Goal: Check status: Check status

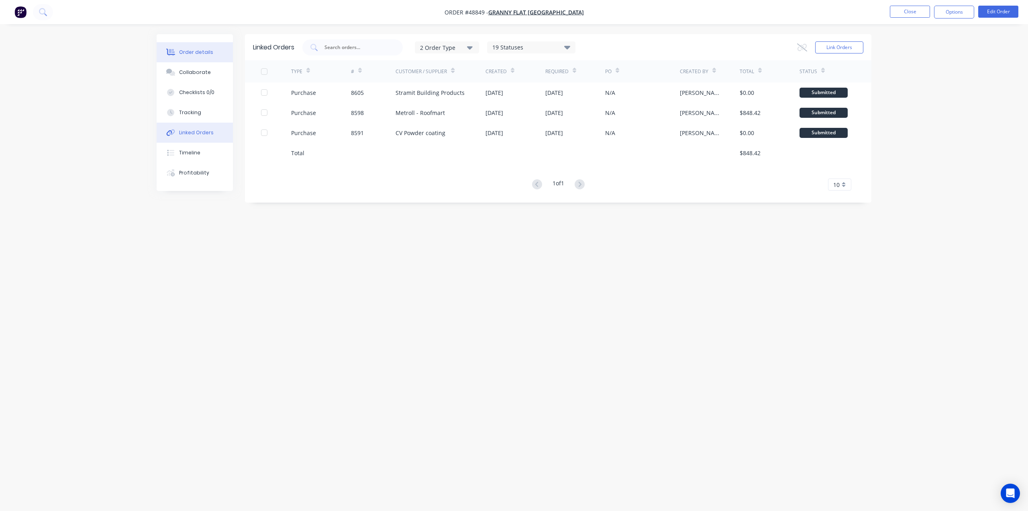
click at [178, 53] on button "Order details" at bounding box center [195, 52] width 76 height 20
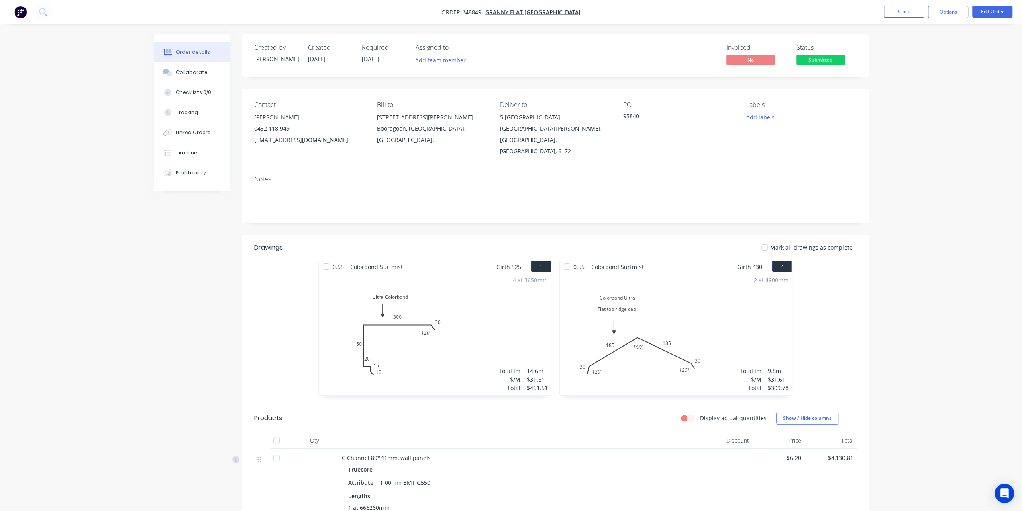
click at [27, 9] on button "button" at bounding box center [20, 12] width 17 height 13
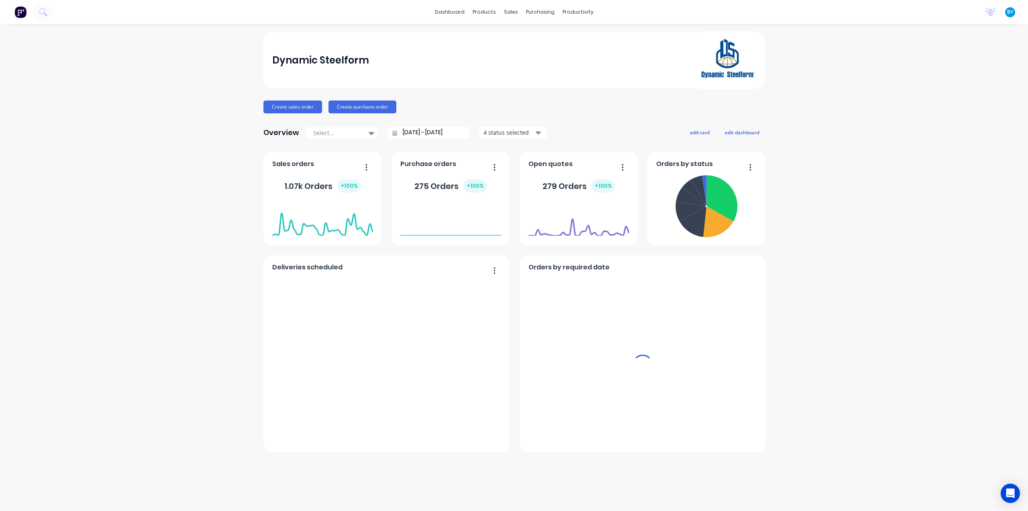
click at [509, 12] on div "sales" at bounding box center [511, 12] width 22 height 12
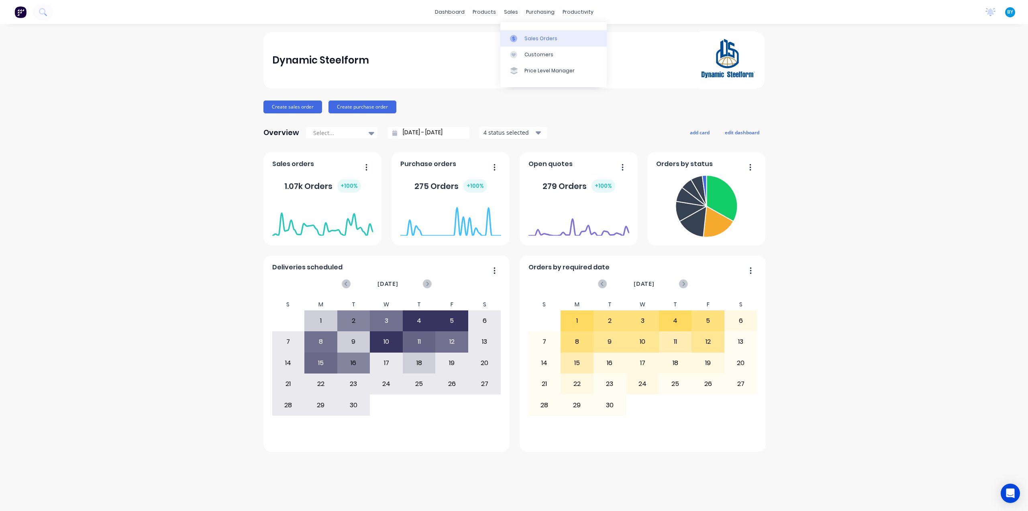
click at [520, 40] on div at bounding box center [516, 38] width 12 height 7
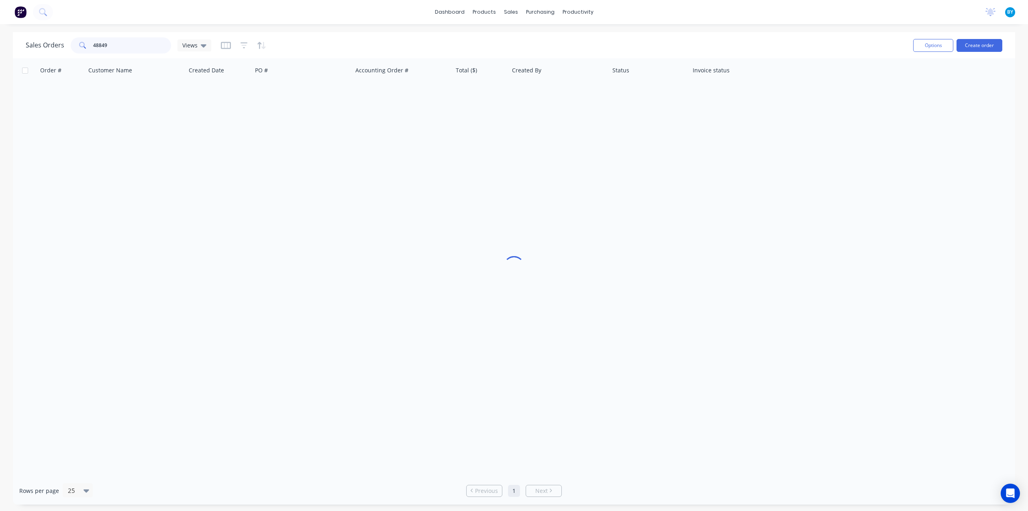
drag, startPoint x: 145, startPoint y: 42, endPoint x: 45, endPoint y: 43, distance: 99.2
click at [45, 43] on div "Sales Orders 48849 Views" at bounding box center [119, 45] width 186 height 16
type input "cain"
click at [319, 282] on div "Order # Customer Name Created Date PO # Accounting Order # Total ($) Created By…" at bounding box center [514, 267] width 1003 height 418
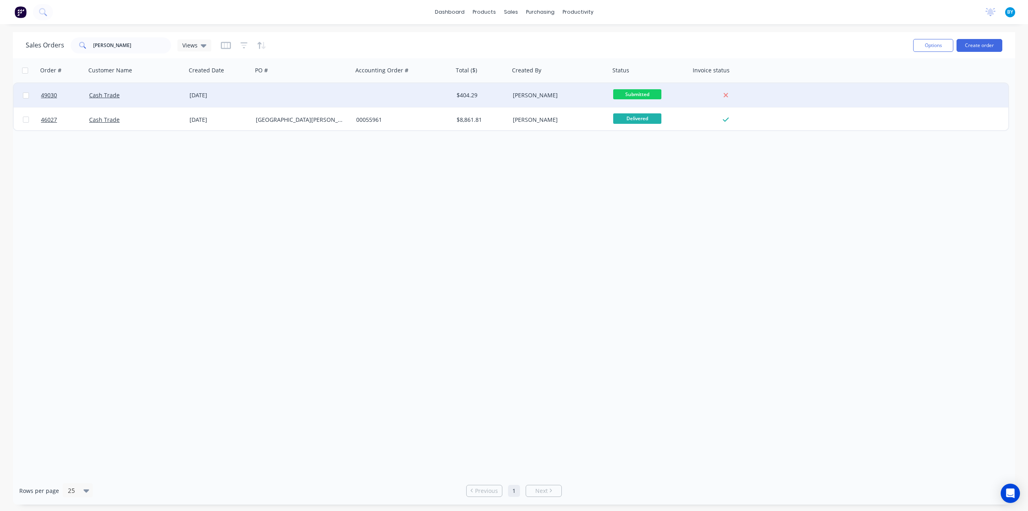
click at [351, 98] on div at bounding box center [303, 95] width 100 height 24
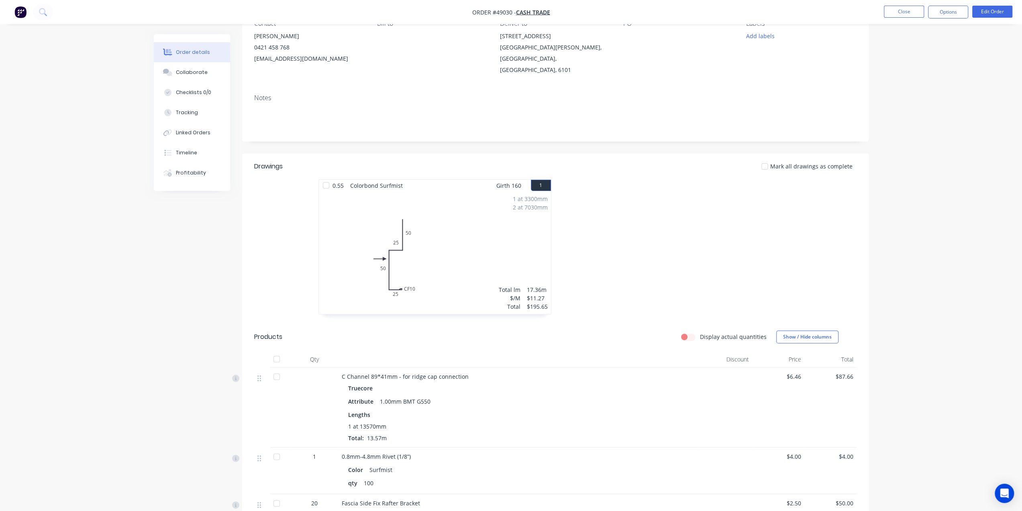
scroll to position [94, 0]
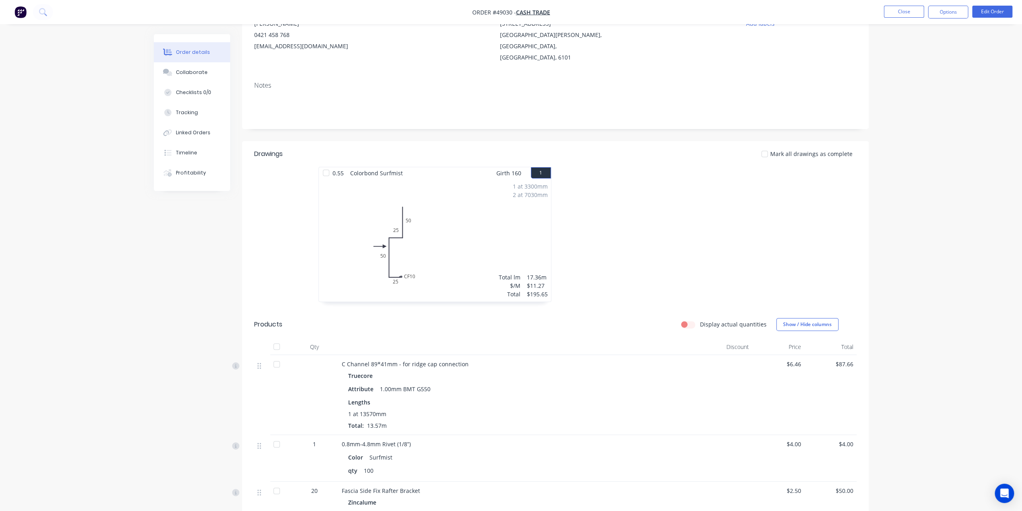
click at [533, 339] on div at bounding box center [520, 347] width 362 height 16
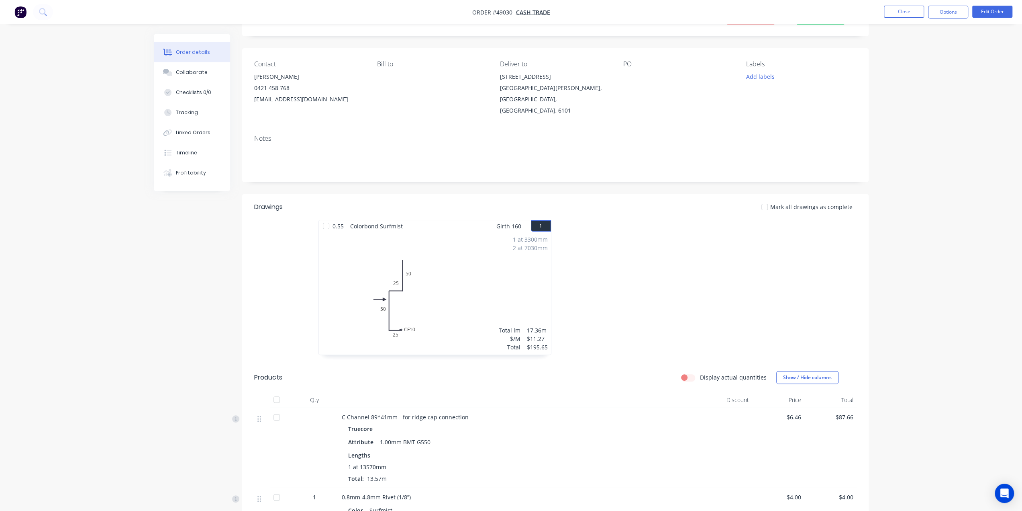
scroll to position [40, 0]
click at [934, 433] on div "Order details Collaborate Checklists 0/0 Tracking Linked Orders Timeline Profit…" at bounding box center [511, 371] width 1022 height 822
click at [935, 438] on div "Order details Collaborate Checklists 0/0 Tracking Linked Orders Timeline Profit…" at bounding box center [511, 371] width 1022 height 822
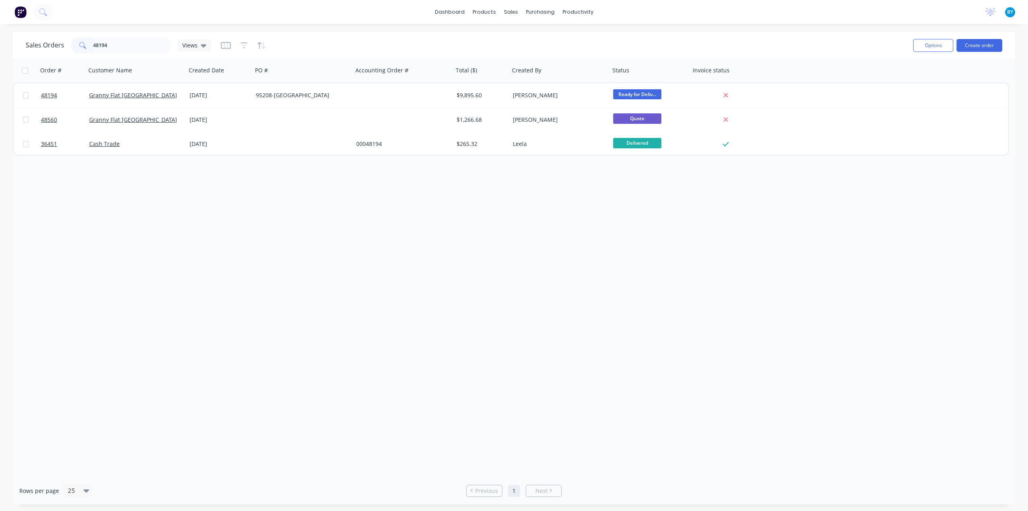
type input "48194"
